Goal: Information Seeking & Learning: Learn about a topic

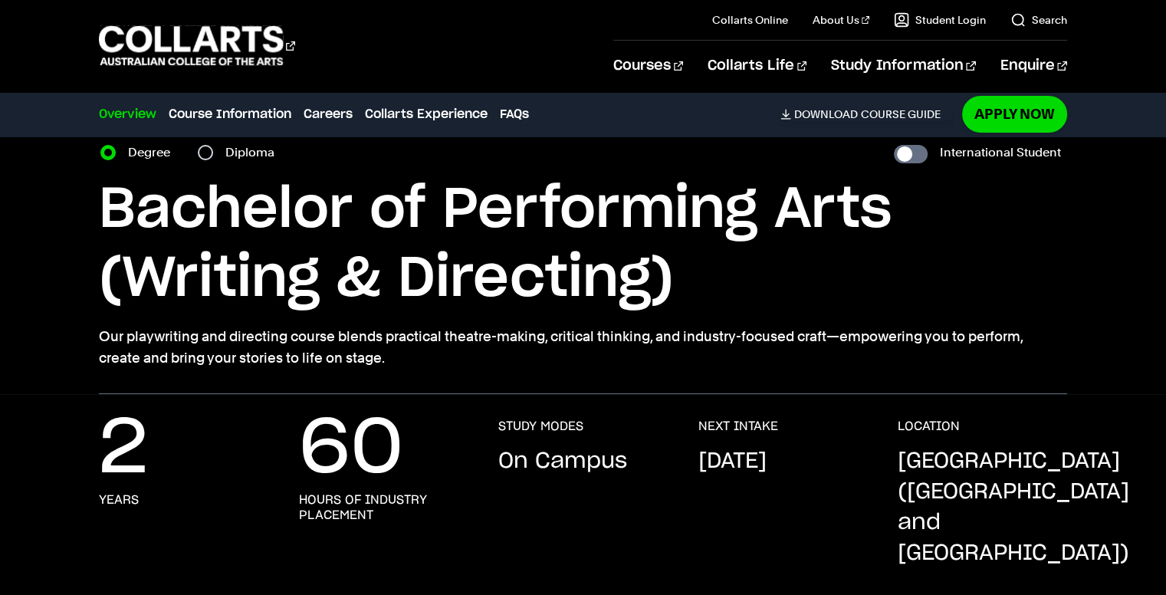
scroll to position [58, 0]
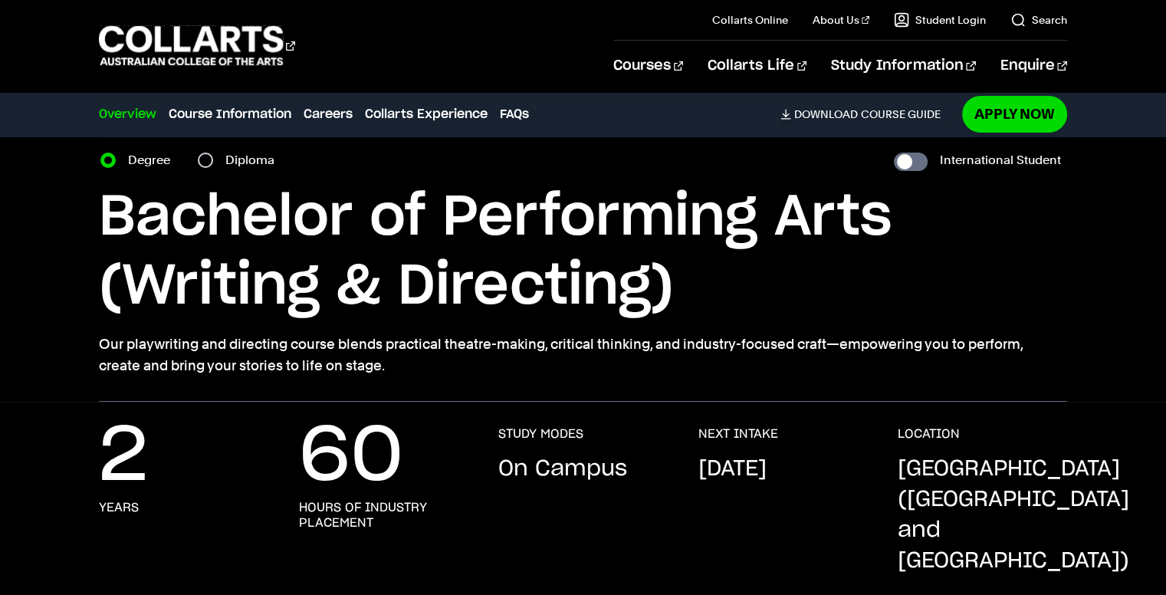
click at [774, 336] on p "Our playwriting and directing course blends practical theatre-making, critical …" at bounding box center [583, 355] width 968 height 43
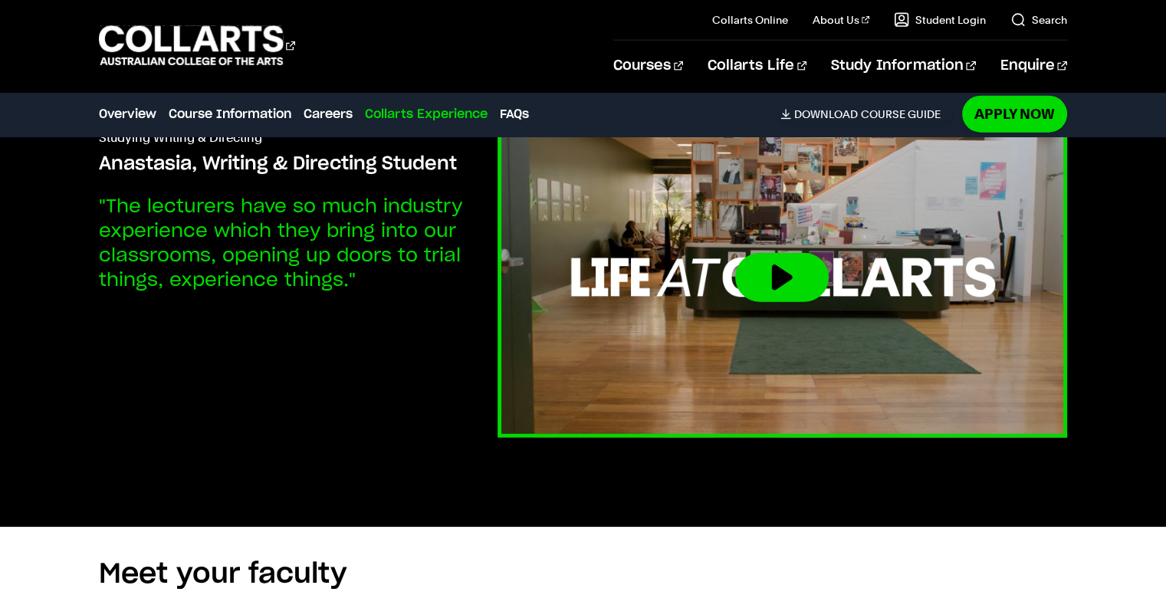
scroll to position [3764, 0]
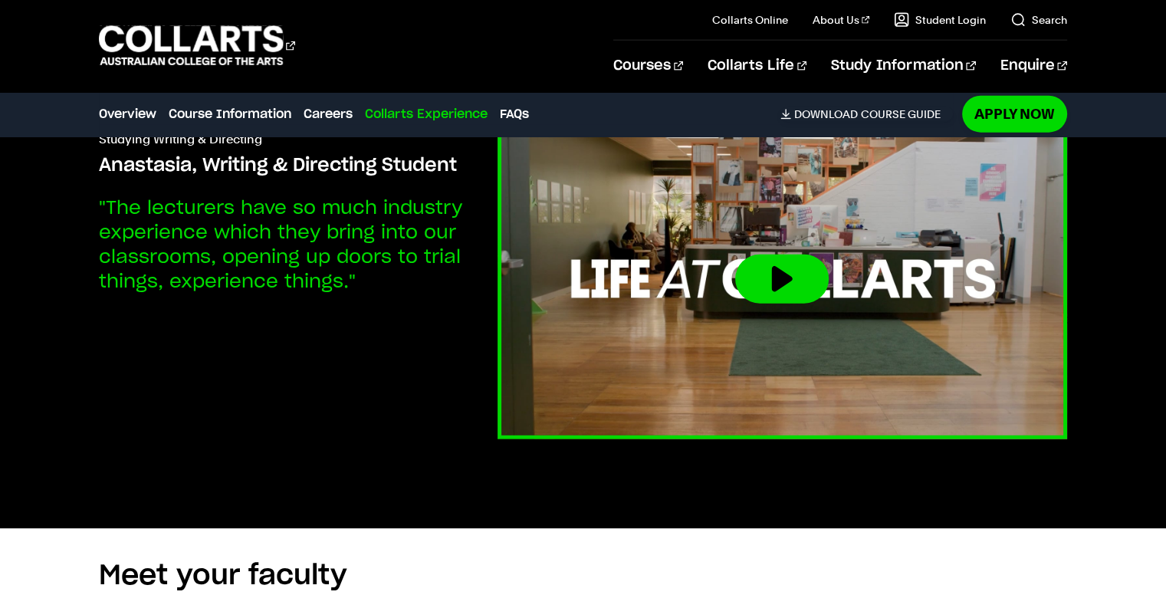
click at [760, 259] on img at bounding box center [782, 279] width 627 height 353
click at [765, 255] on button at bounding box center [782, 279] width 94 height 49
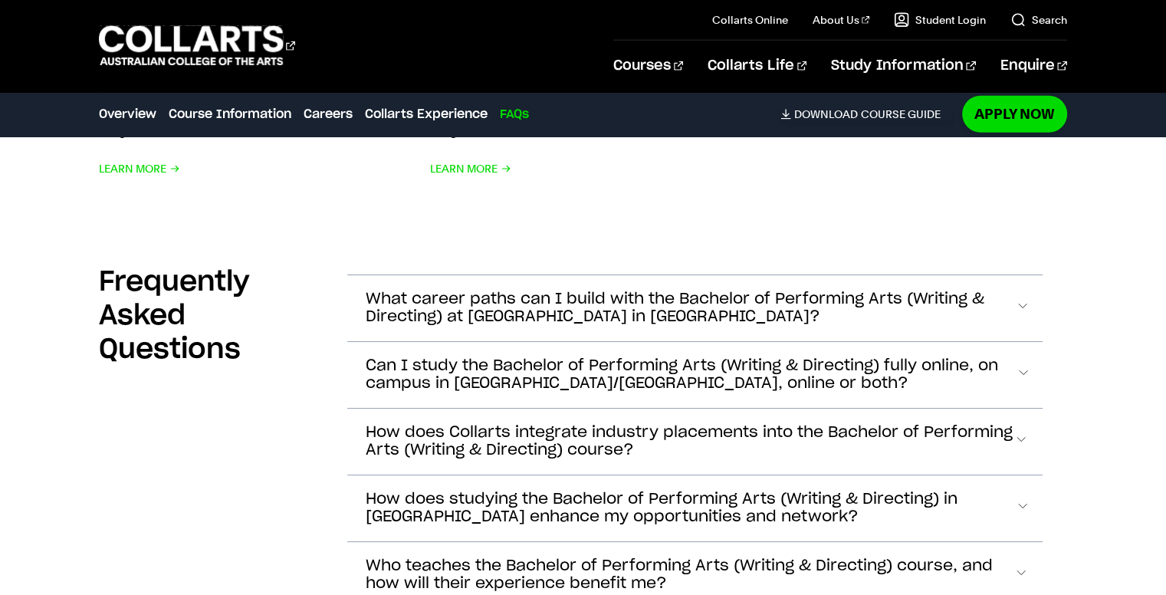
scroll to position [4466, 0]
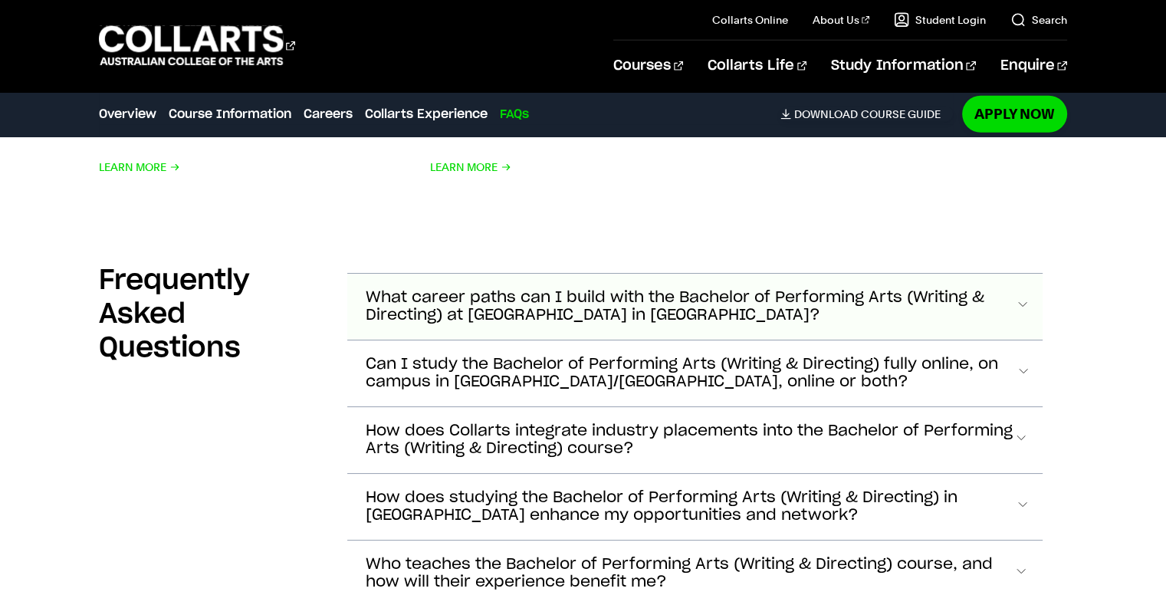
click at [568, 289] on span "What career paths can I build with the Bachelor of Performing Arts (Writing & D…" at bounding box center [691, 306] width 650 height 35
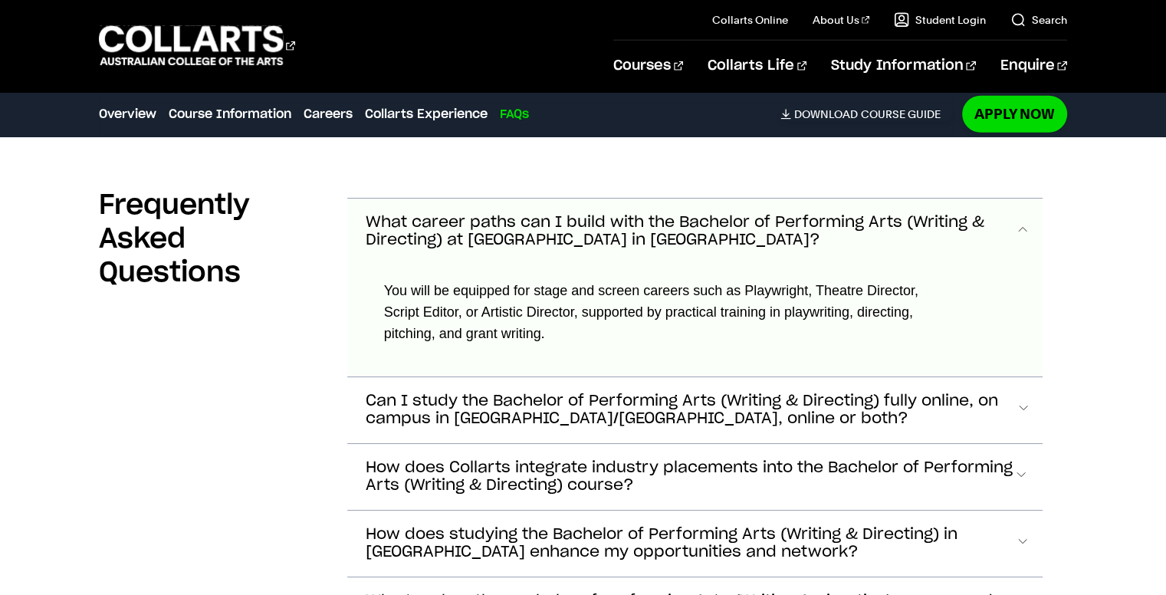
scroll to position [4548, 0]
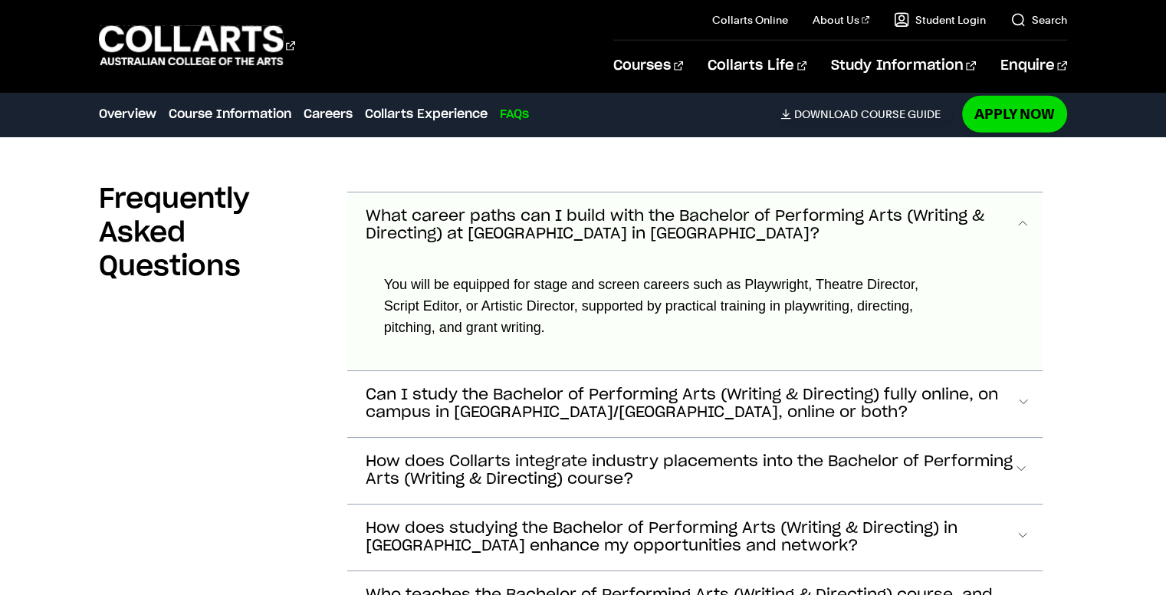
click at [561, 208] on span "What career paths can I build with the Bachelor of Performing Arts (Writing & D…" at bounding box center [691, 225] width 650 height 35
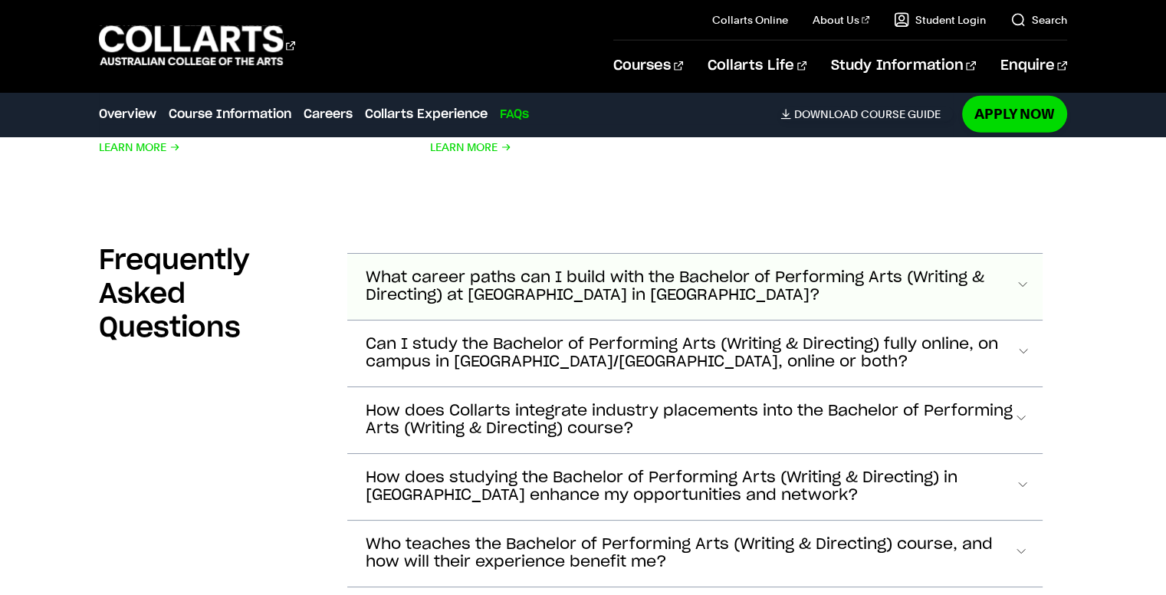
scroll to position [4481, 0]
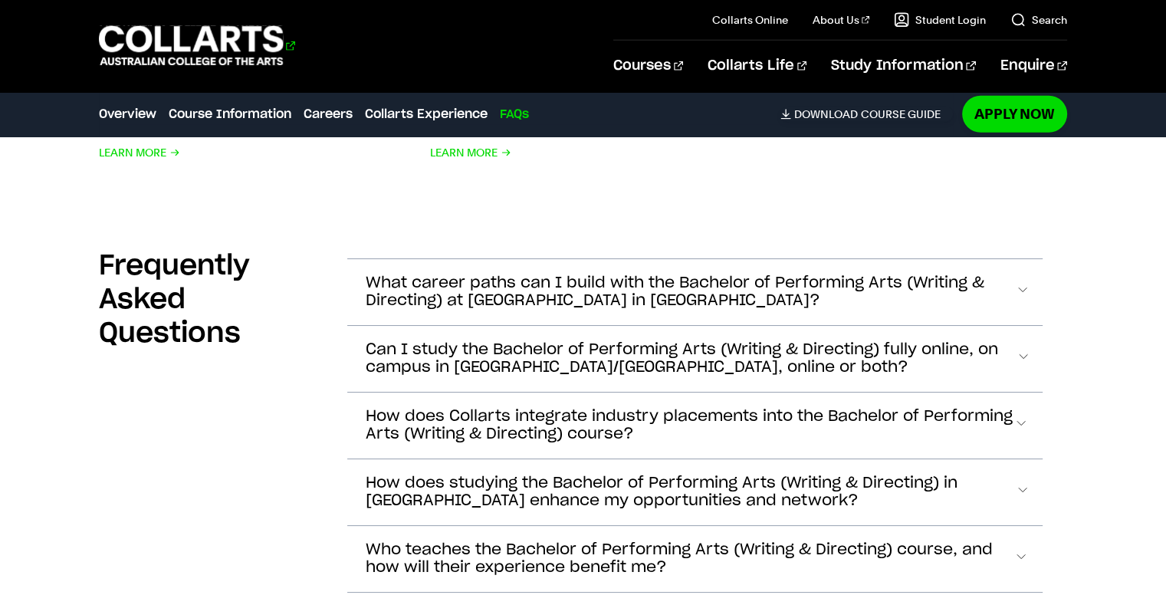
click at [224, 48] on 1 "Go to homepage" at bounding box center [191, 46] width 185 height 40
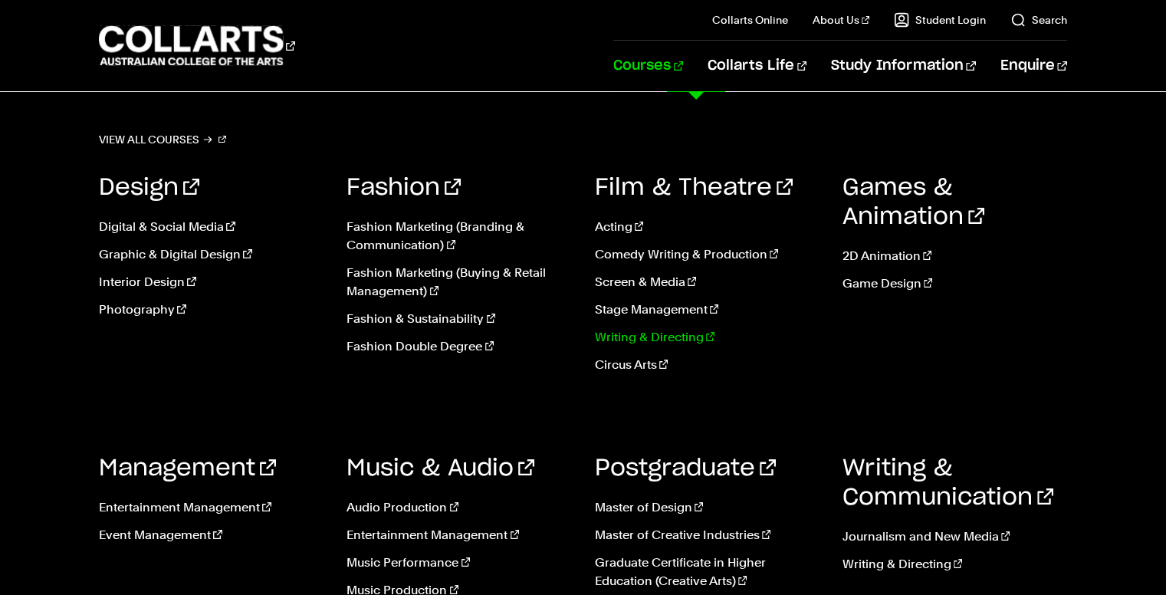
click at [633, 337] on link "Writing & Directing" at bounding box center [707, 337] width 225 height 18
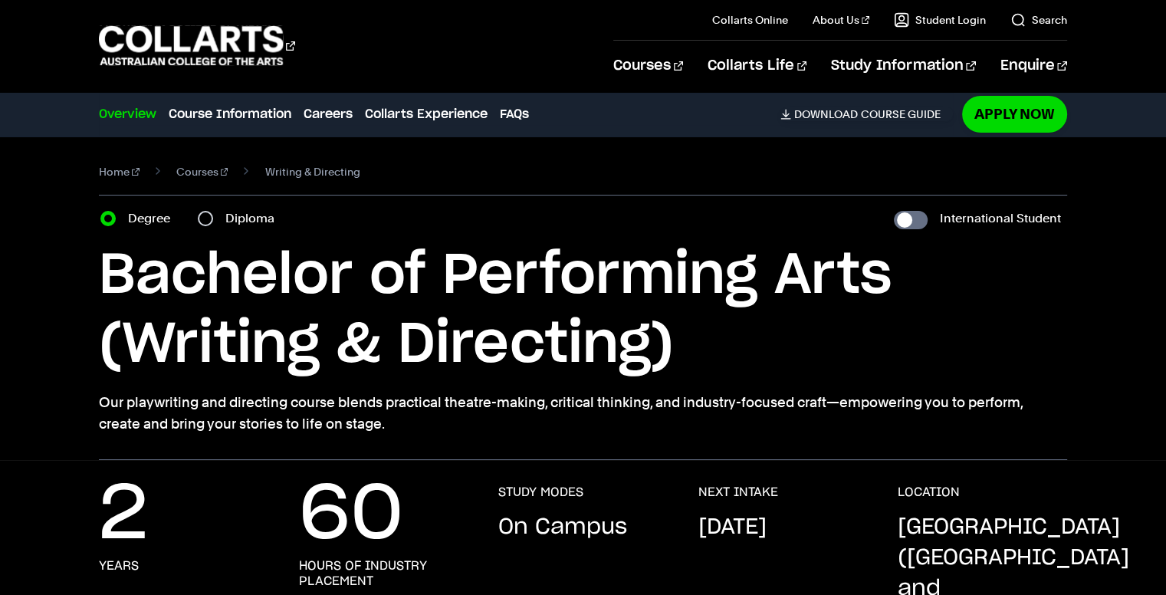
scroll to position [5, 0]
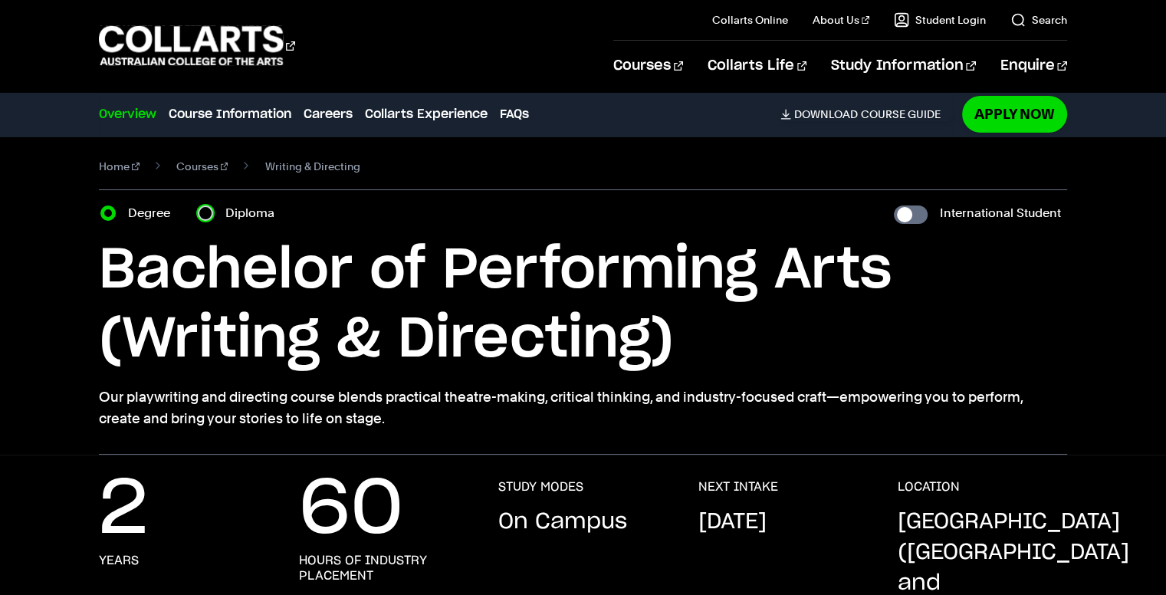
click at [209, 219] on input "Diploma" at bounding box center [205, 213] width 15 height 15
radio input "true"
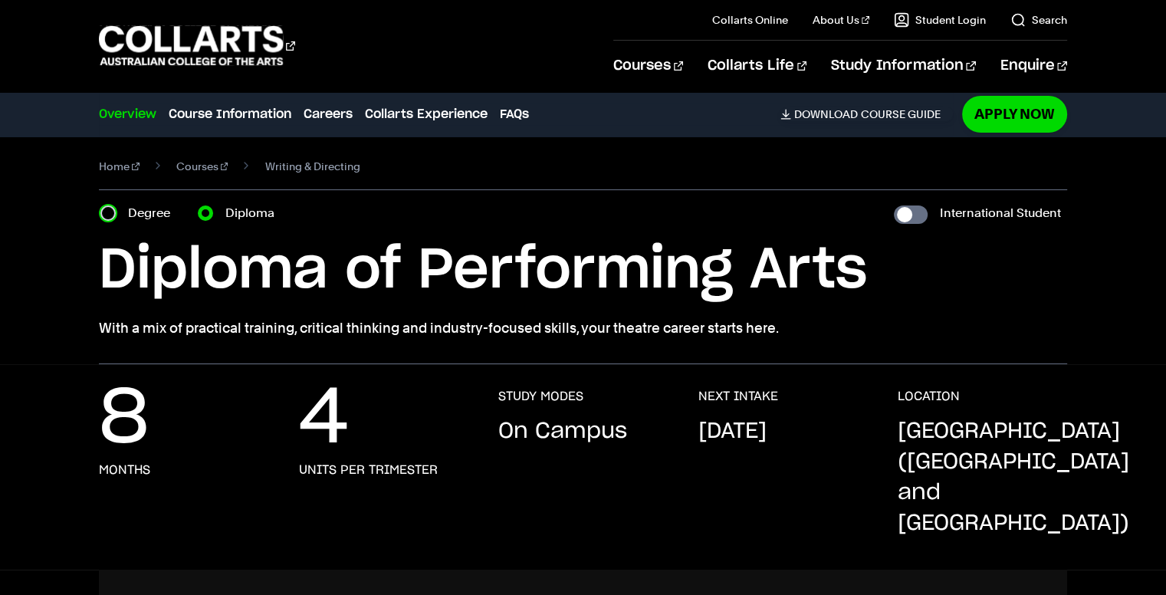
click at [107, 219] on input "Degree" at bounding box center [107, 213] width 15 height 15
radio input "true"
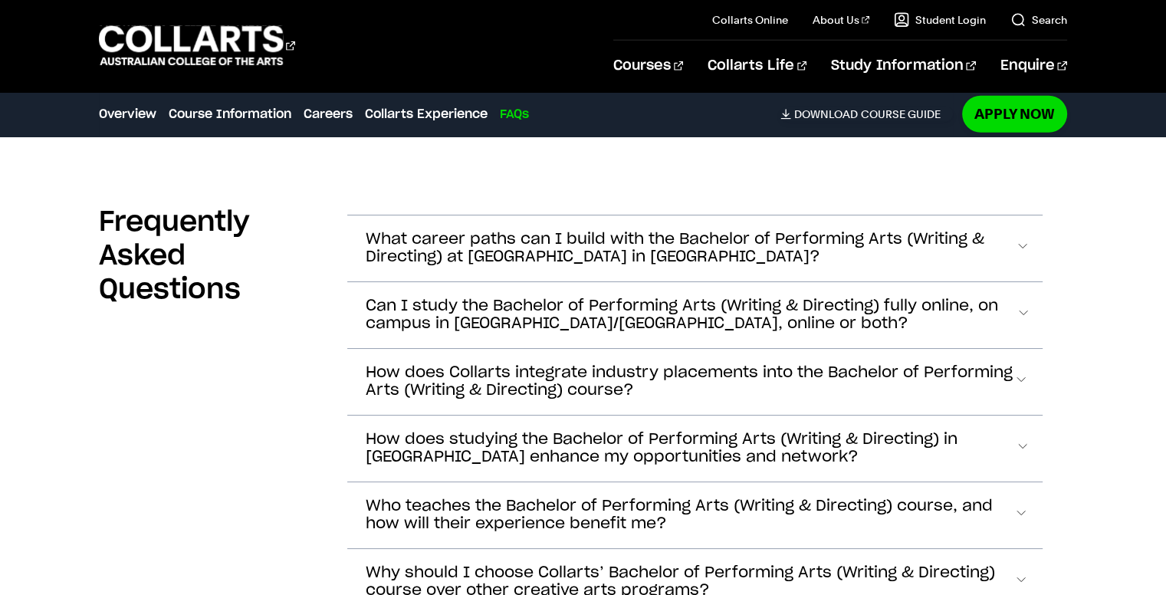
scroll to position [4459, 0]
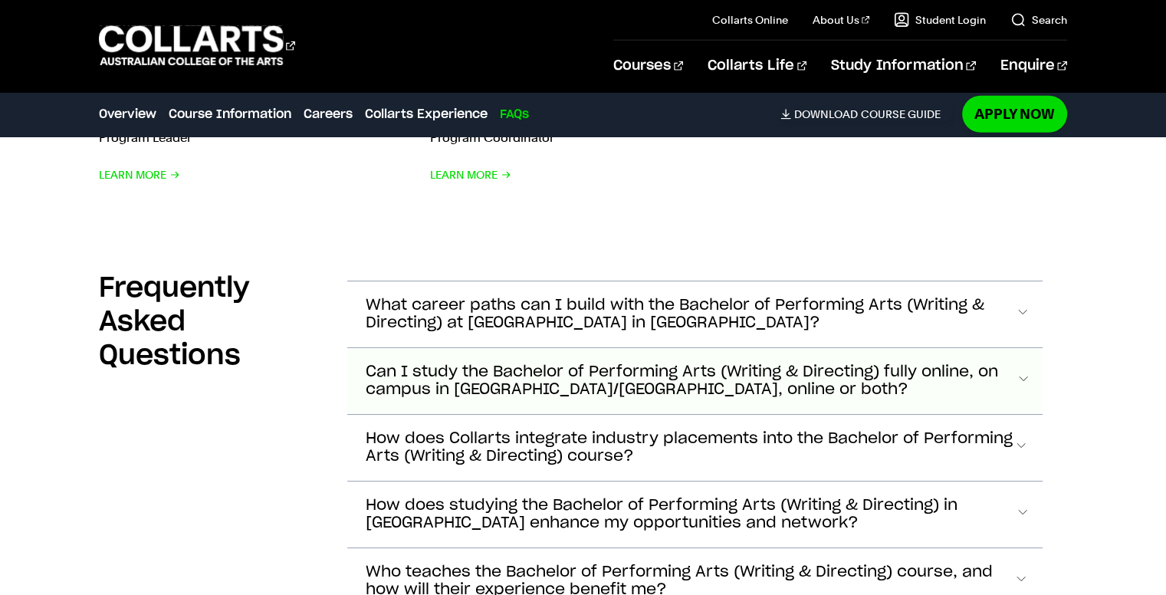
click at [388, 348] on button "Can I study the Bachelor of Performing Arts (Writing & Directing) fully online,…" at bounding box center [695, 381] width 696 height 66
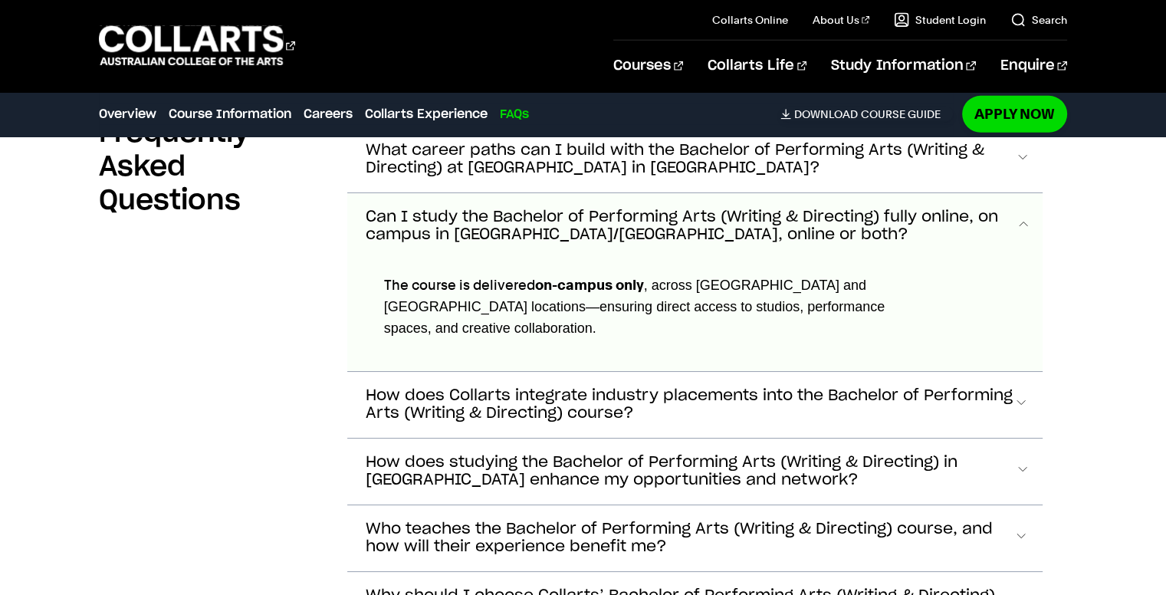
scroll to position [4614, 0]
click at [429, 208] on span "Can I study the Bachelor of Performing Arts (Writing & Directing) fully online,…" at bounding box center [691, 225] width 650 height 35
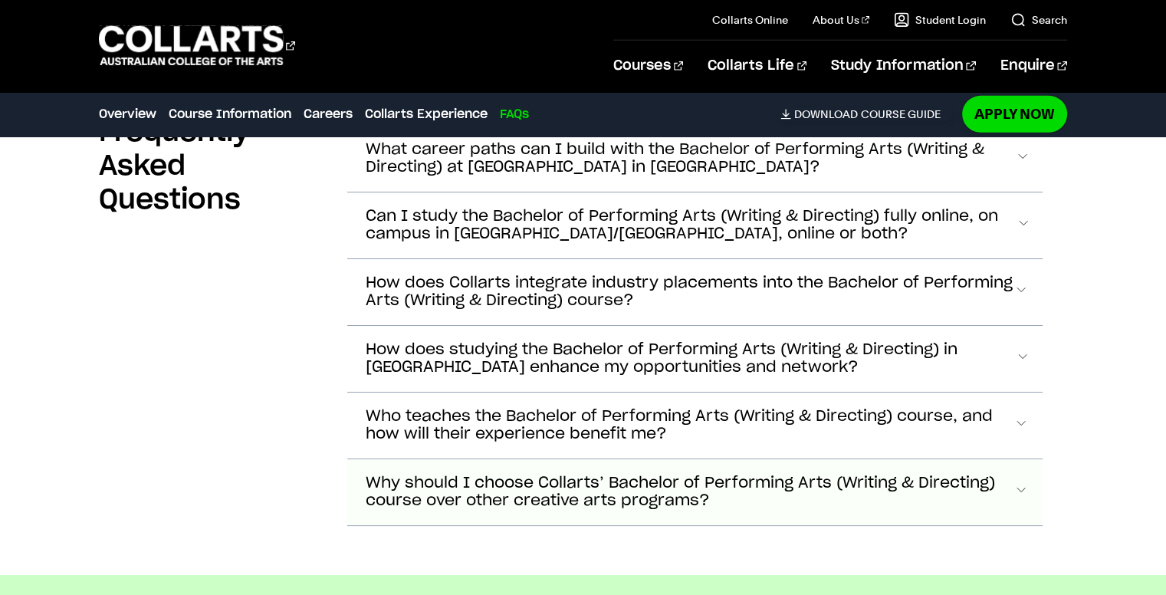
click at [442, 475] on span "Why should I choose Collarts’ Bachelor of Performing Arts (Writing & Directing)…" at bounding box center [690, 492] width 649 height 35
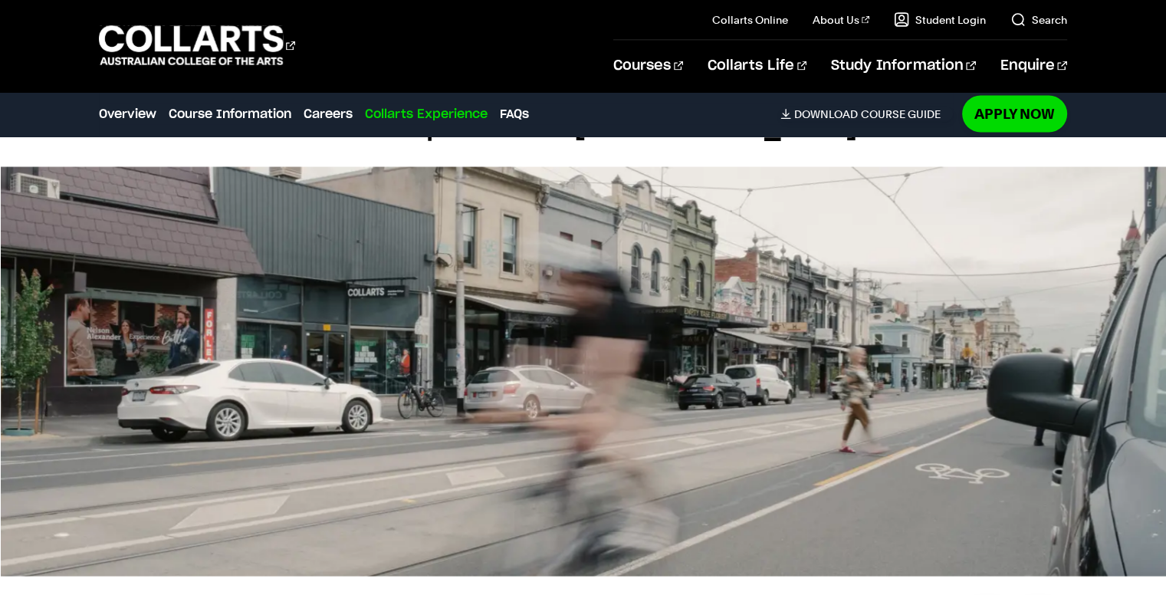
scroll to position [2936, 0]
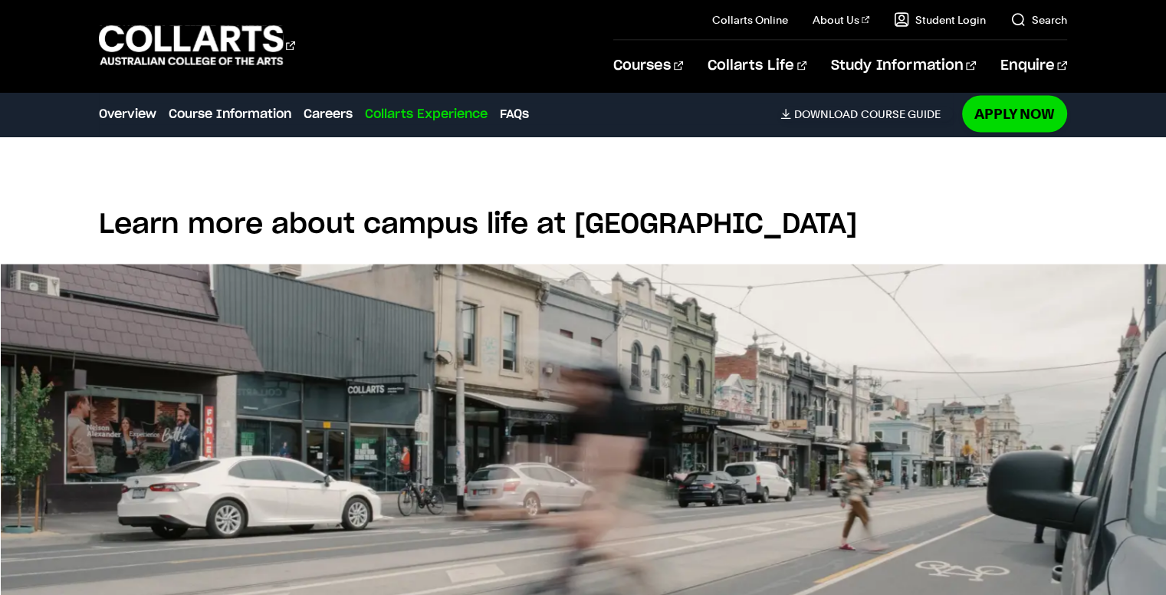
click at [194, 87] on div "Courses Collarts Online Study 100% online About Us History & Values Strategic P…" at bounding box center [583, 45] width 1166 height 91
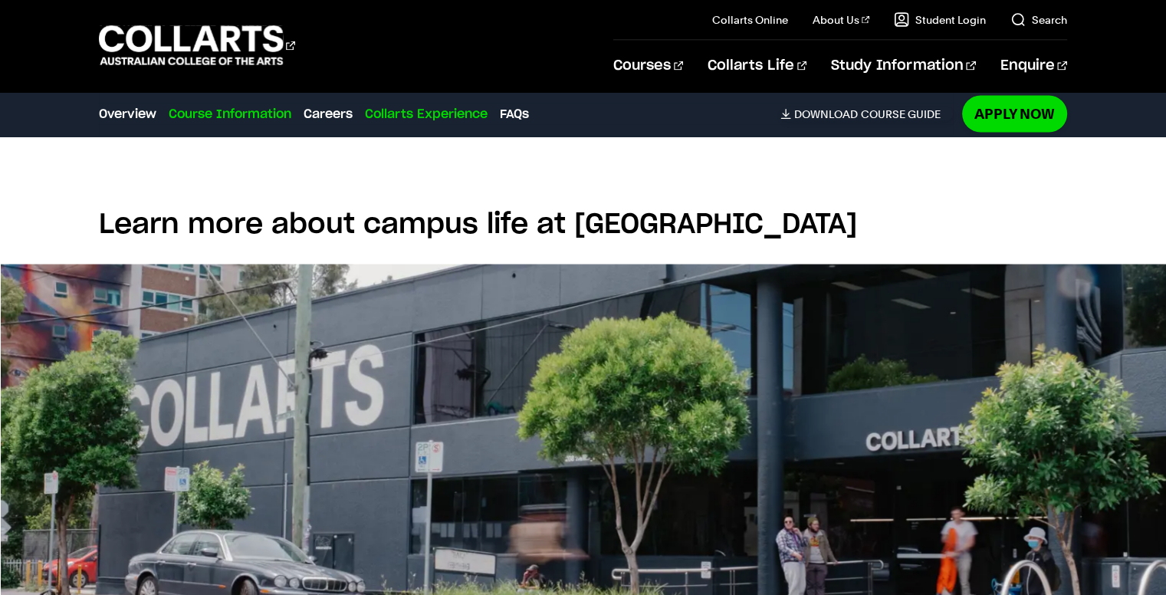
click at [192, 112] on link "Course Information" at bounding box center [230, 114] width 123 height 18
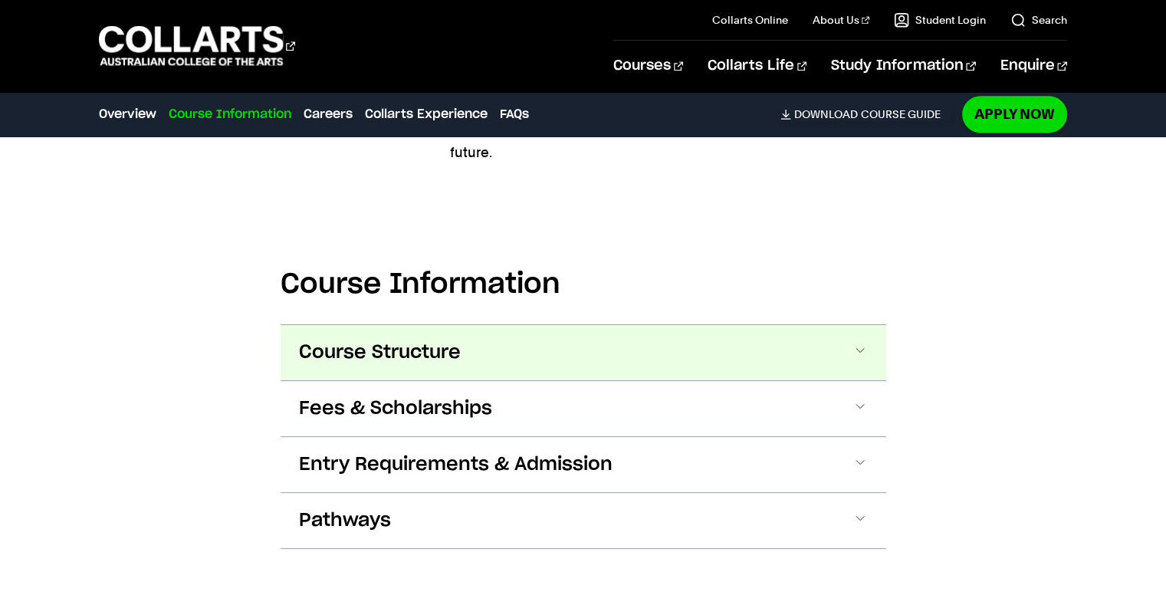
scroll to position [1571, 0]
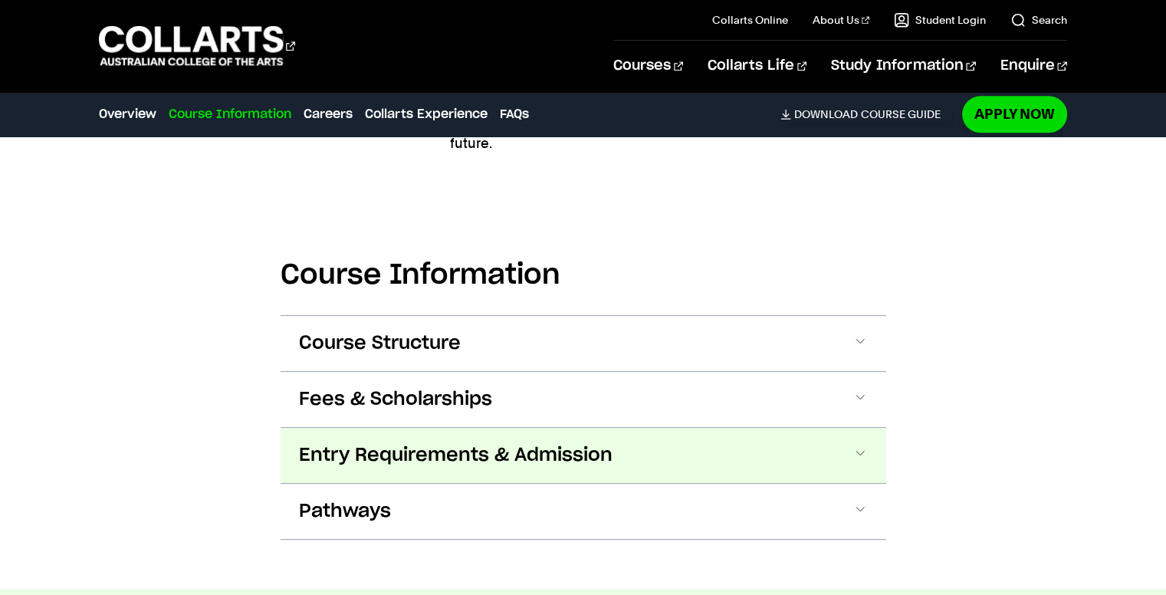
click at [390, 428] on button "Entry Requirements & Admission" at bounding box center [584, 455] width 606 height 55
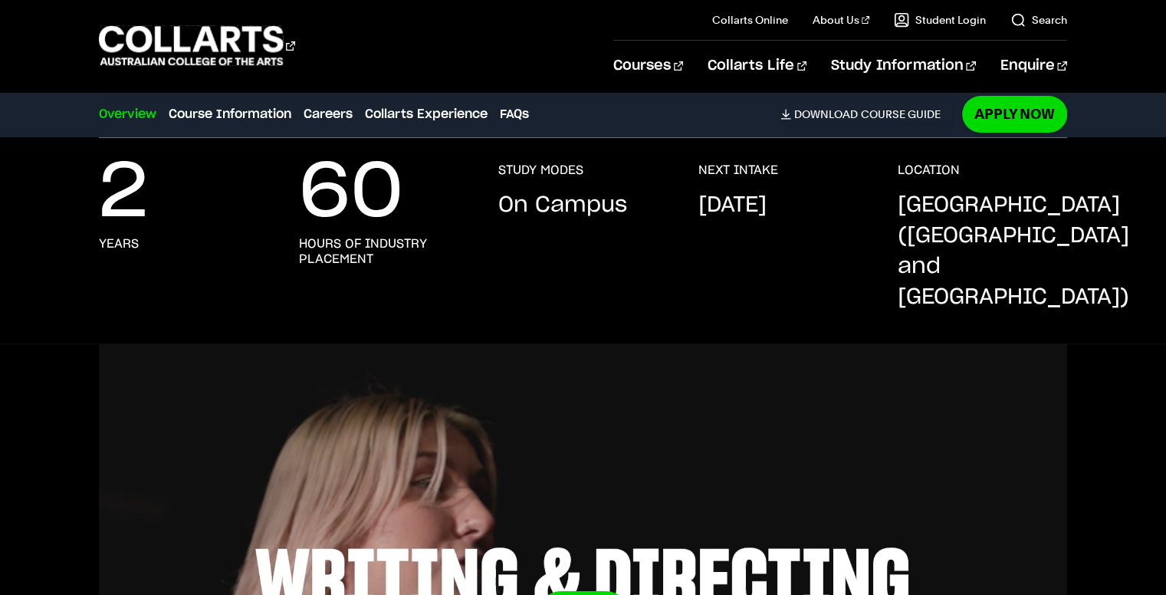
scroll to position [0, 0]
